Goal: Task Accomplishment & Management: Manage account settings

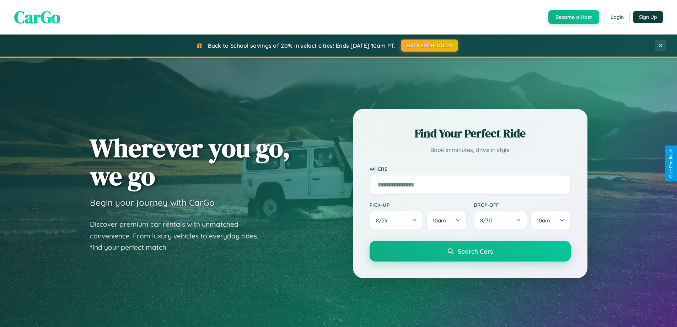
scroll to position [489, 0]
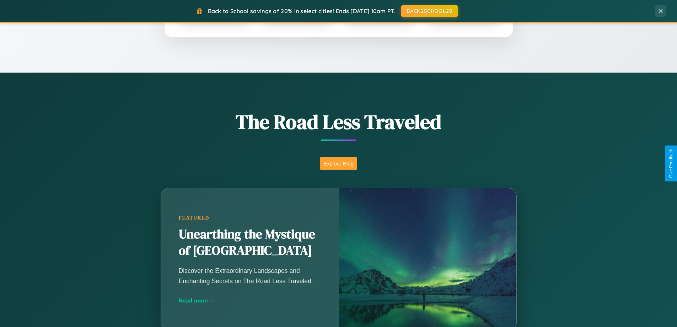
click at [338, 163] on button "Explore Blog" at bounding box center [338, 163] width 37 height 13
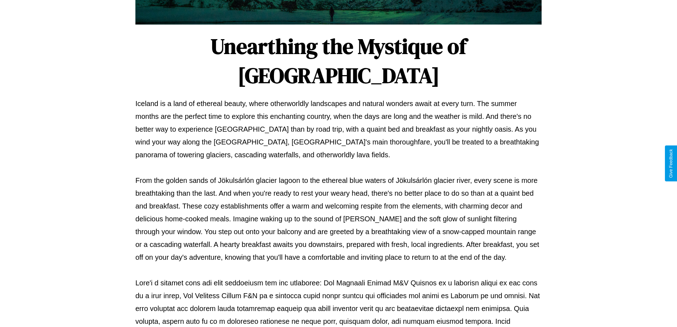
scroll to position [230, 0]
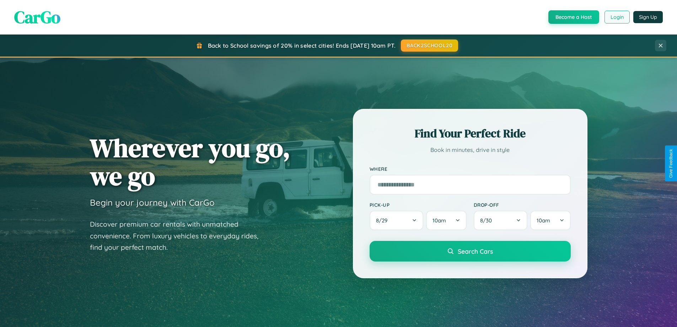
click at [617, 17] on button "Login" at bounding box center [617, 17] width 25 height 13
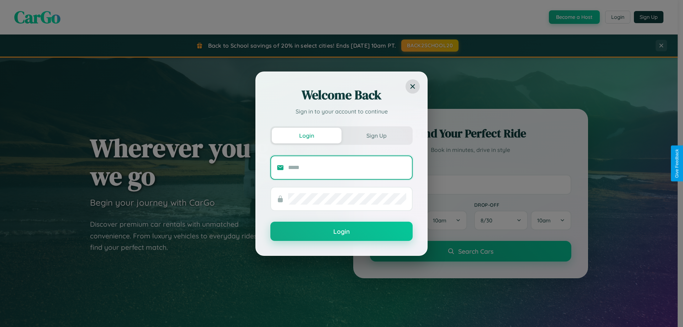
click at [347, 167] on input "text" at bounding box center [347, 167] width 118 height 11
type input "**********"
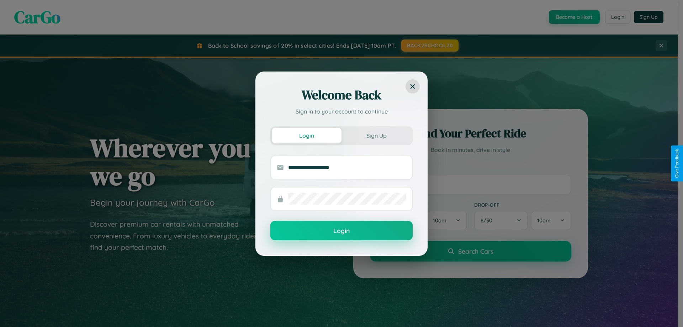
click at [341, 230] on button "Login" at bounding box center [341, 230] width 142 height 19
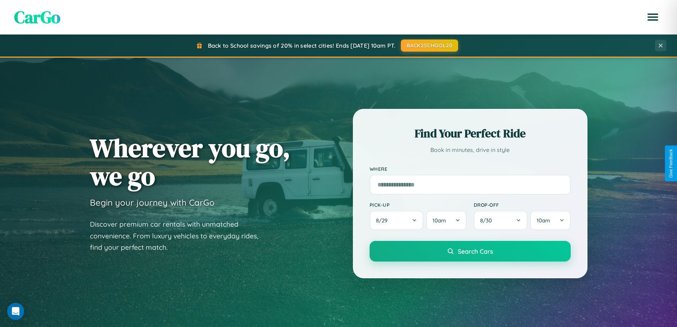
scroll to position [21, 0]
